Goal: Task Accomplishment & Management: Complete application form

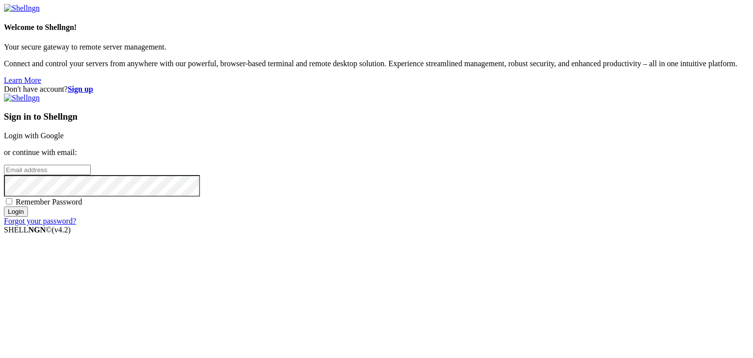
click at [91, 172] on input "email" at bounding box center [47, 170] width 87 height 10
type input "23105113@srcas.ac.in"
click at [82, 206] on span "Remember Password" at bounding box center [49, 202] width 67 height 8
click at [12, 204] on input "Remember Password" at bounding box center [9, 201] width 6 height 6
click at [82, 206] on span "Remember Password" at bounding box center [49, 202] width 67 height 8
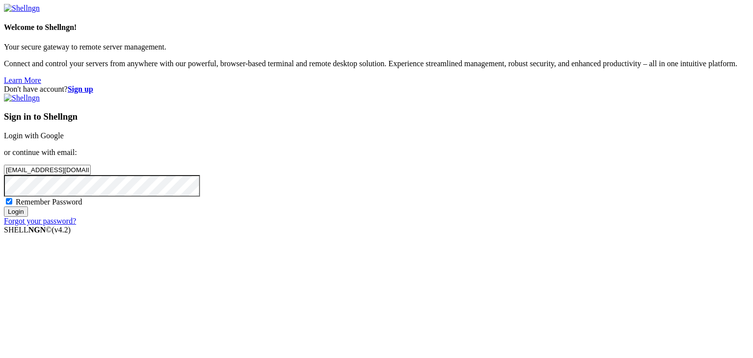
click at [12, 204] on input "Remember Password" at bounding box center [9, 201] width 6 height 6
checkbox input "false"
click at [28, 217] on input "Login" at bounding box center [16, 211] width 24 height 10
click at [28, 226] on input "Login" at bounding box center [16, 220] width 24 height 10
click at [76, 234] on link "Forgot your password?" at bounding box center [40, 230] width 72 height 8
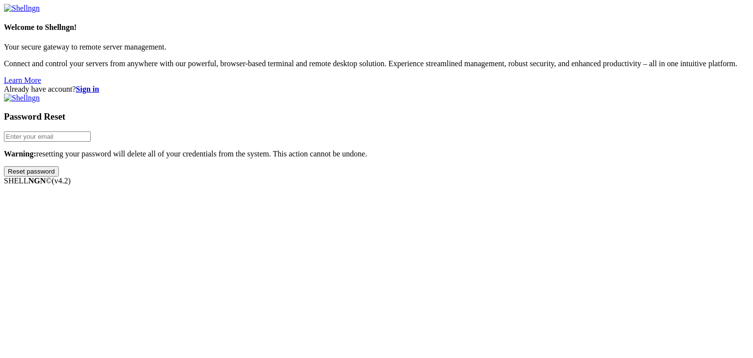
click at [631, 177] on div "Already have account? Sign in Password Reset Warning: resetting your password w…" at bounding box center [376, 131] width 745 height 92
